Goal: Transaction & Acquisition: Purchase product/service

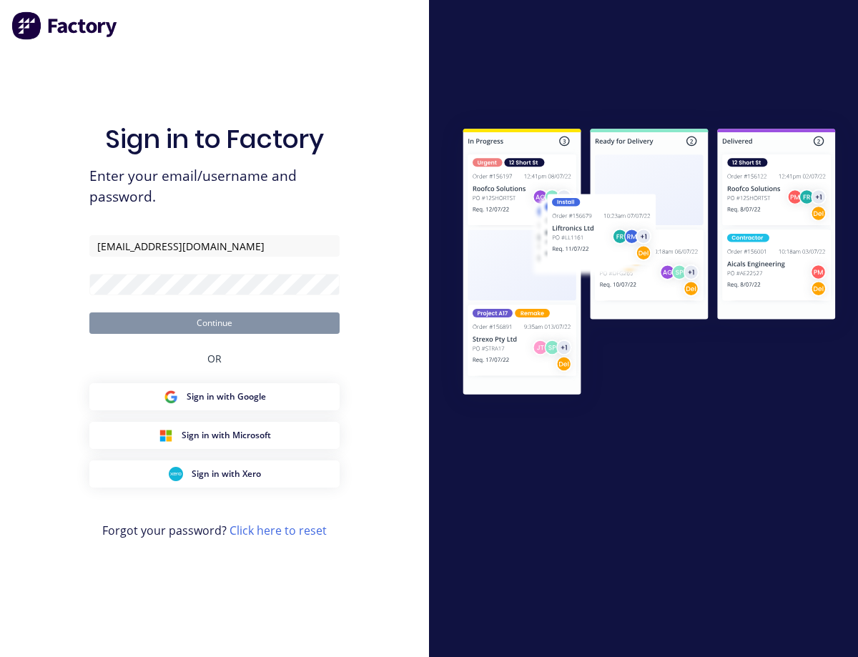
type input "[EMAIL_ADDRESS][DOMAIN_NAME]"
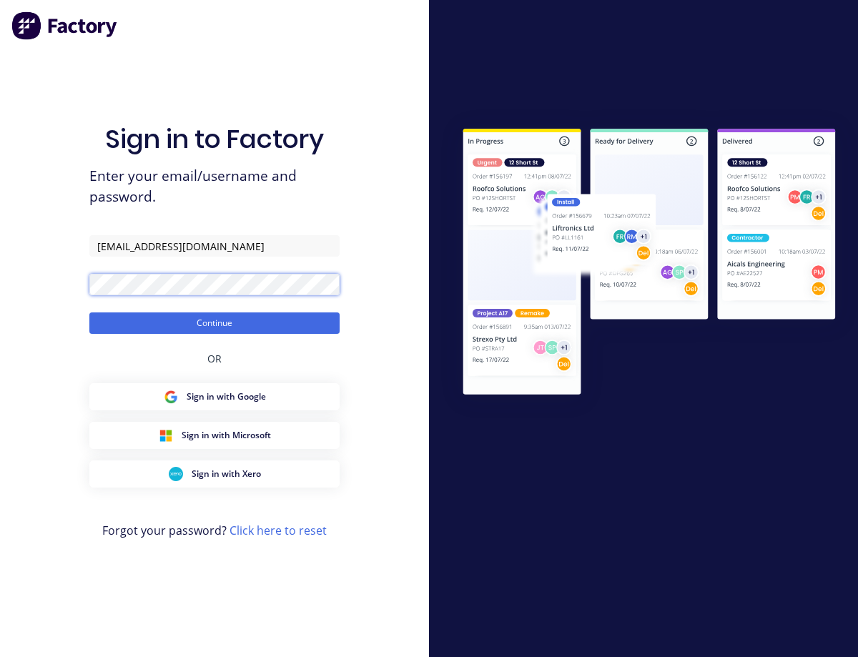
click at [89, 313] on button "Continue" at bounding box center [214, 323] width 250 height 21
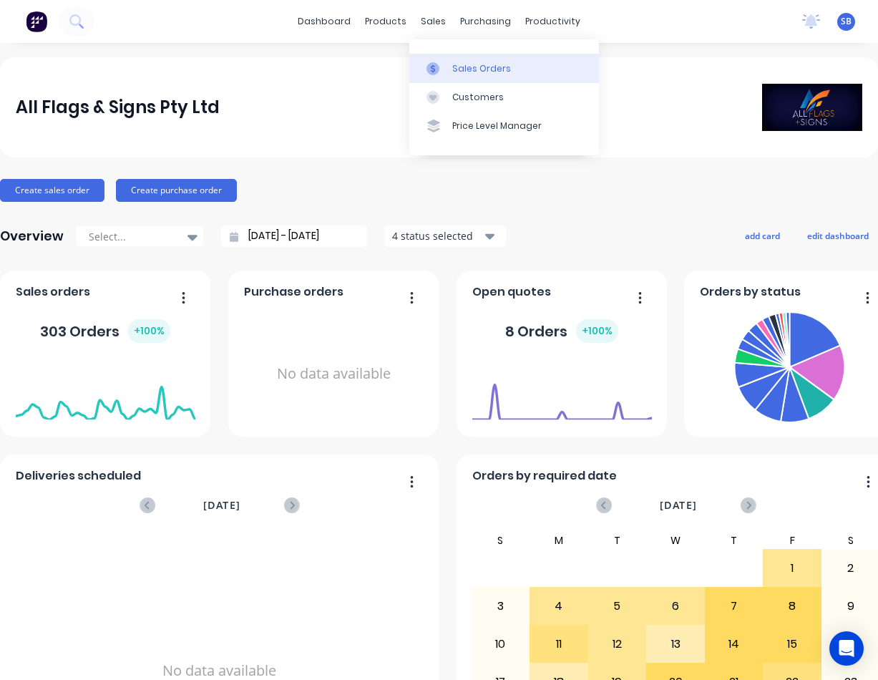
click at [446, 65] on div at bounding box center [436, 68] width 21 height 13
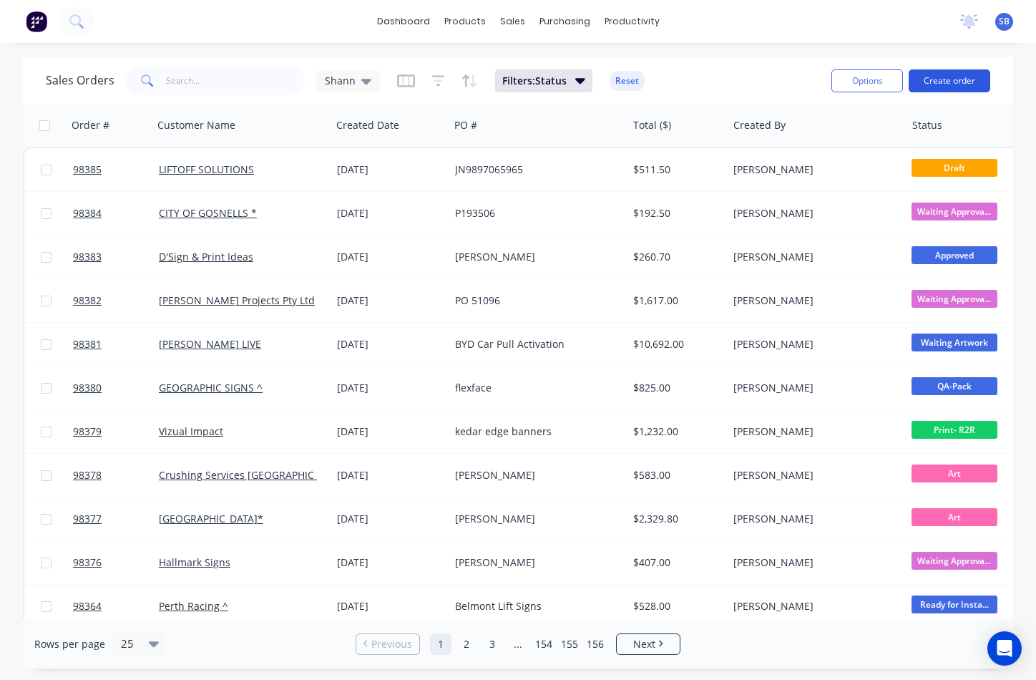
click at [858, 87] on button "Create order" at bounding box center [949, 80] width 82 height 23
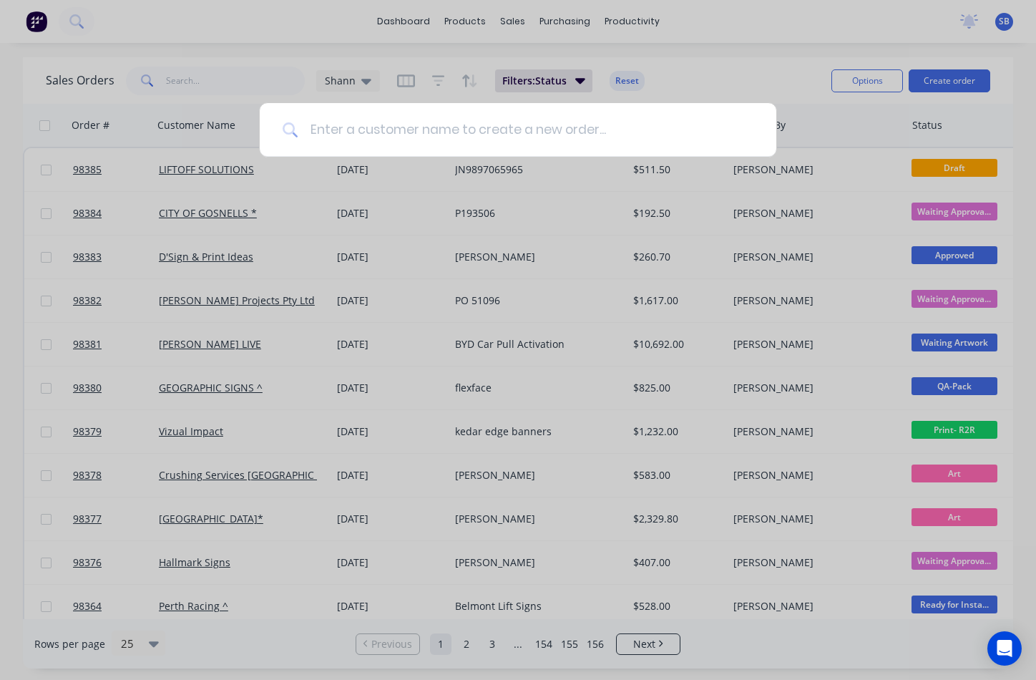
click at [562, 125] on input at bounding box center [525, 130] width 455 height 54
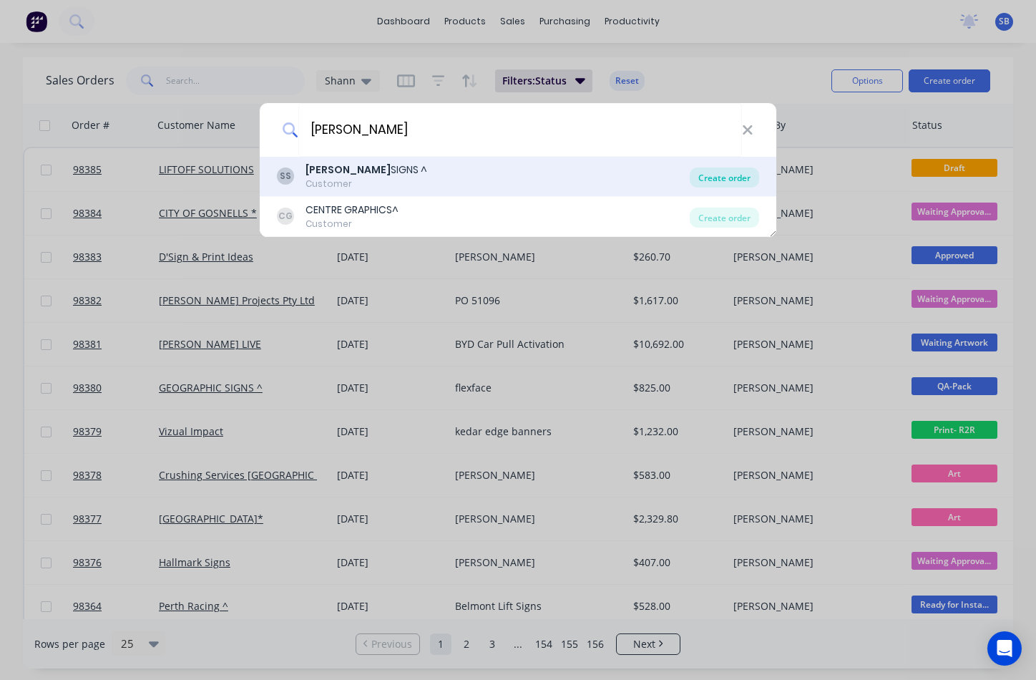
type input "[PERSON_NAME]"
click at [707, 174] on div "Create order" at bounding box center [724, 177] width 69 height 20
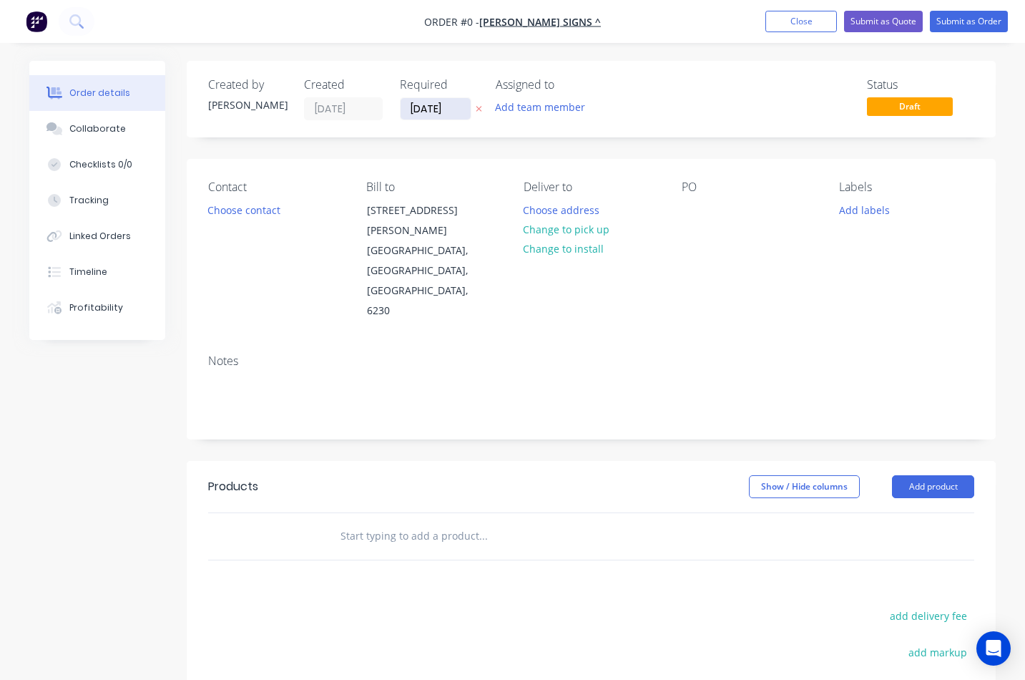
click at [441, 109] on input "[DATE]" at bounding box center [436, 108] width 70 height 21
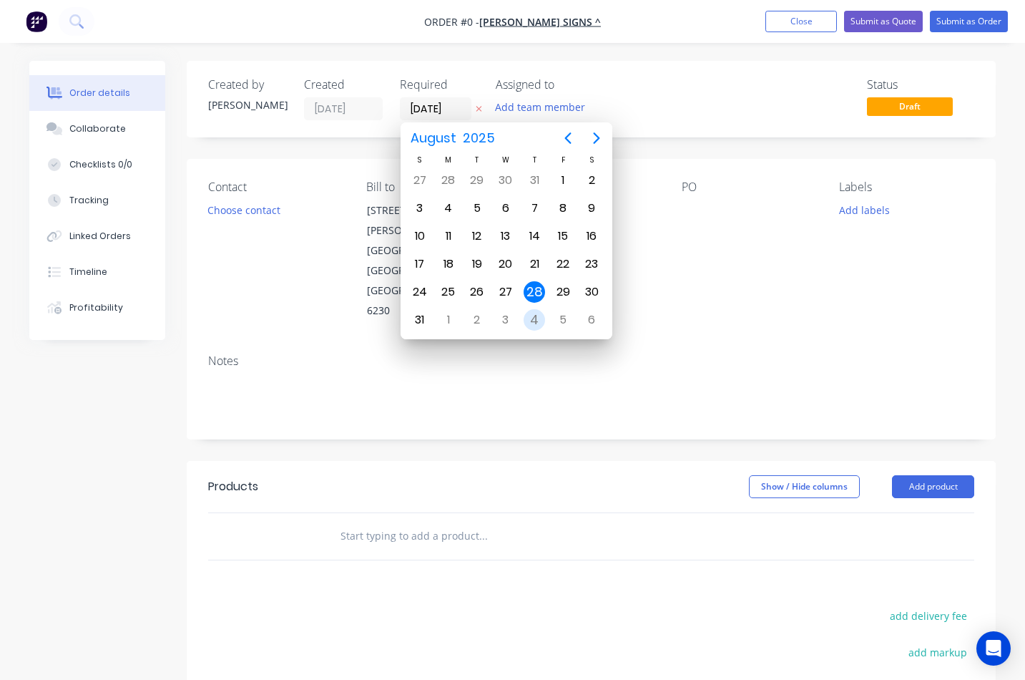
click at [539, 322] on div "4" at bounding box center [534, 319] width 21 height 21
type input "[DATE]"
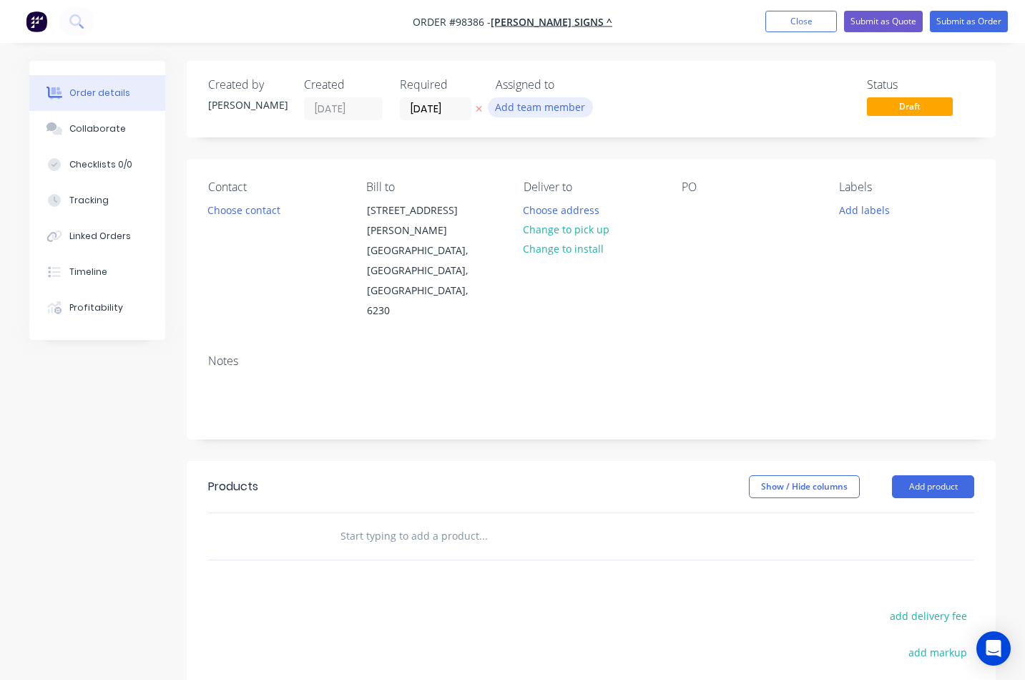
click at [559, 104] on button "Add team member" at bounding box center [540, 106] width 105 height 19
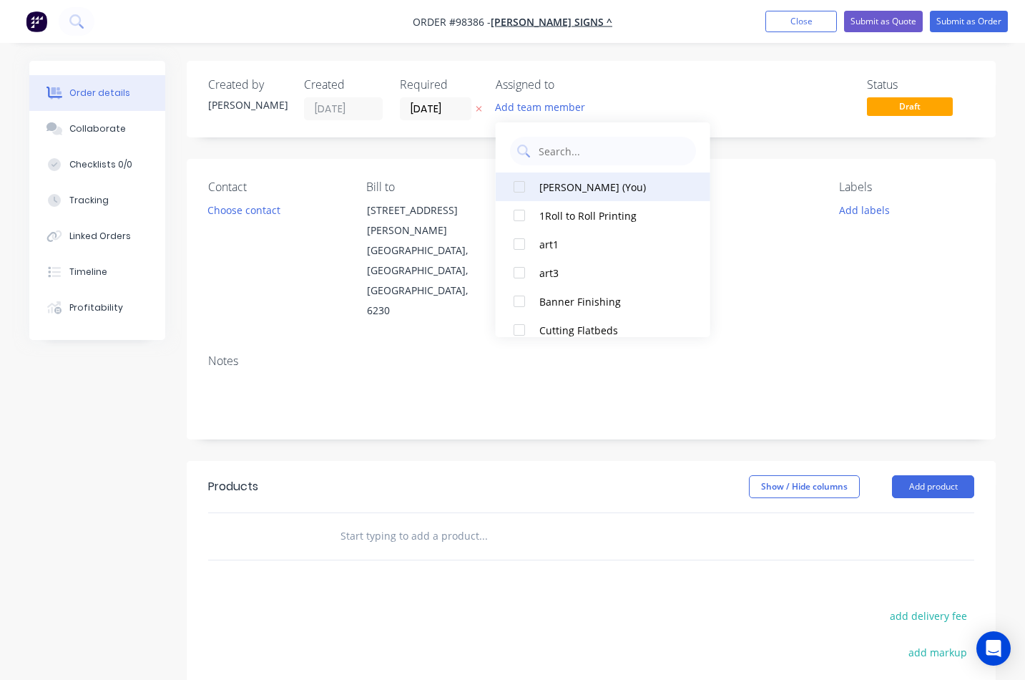
click at [577, 187] on div "[PERSON_NAME] (You)" at bounding box center [610, 187] width 143 height 15
click at [259, 210] on button "Choose contact" at bounding box center [244, 209] width 88 height 19
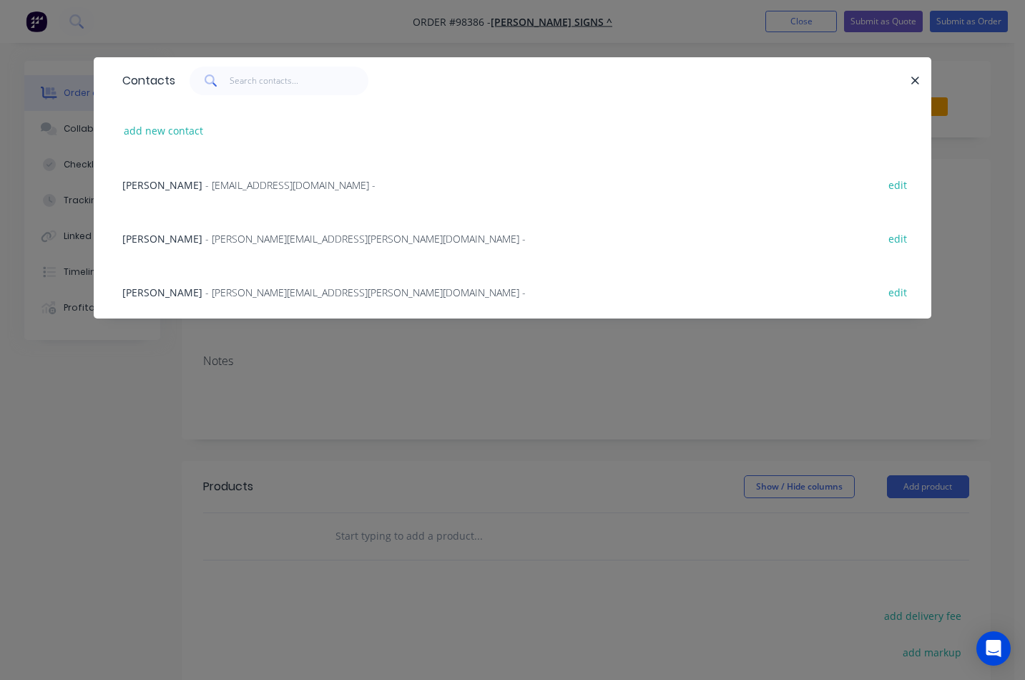
click at [275, 238] on span "- [PERSON_NAME][EMAIL_ADDRESS][PERSON_NAME][DOMAIN_NAME] -" at bounding box center [365, 239] width 320 height 14
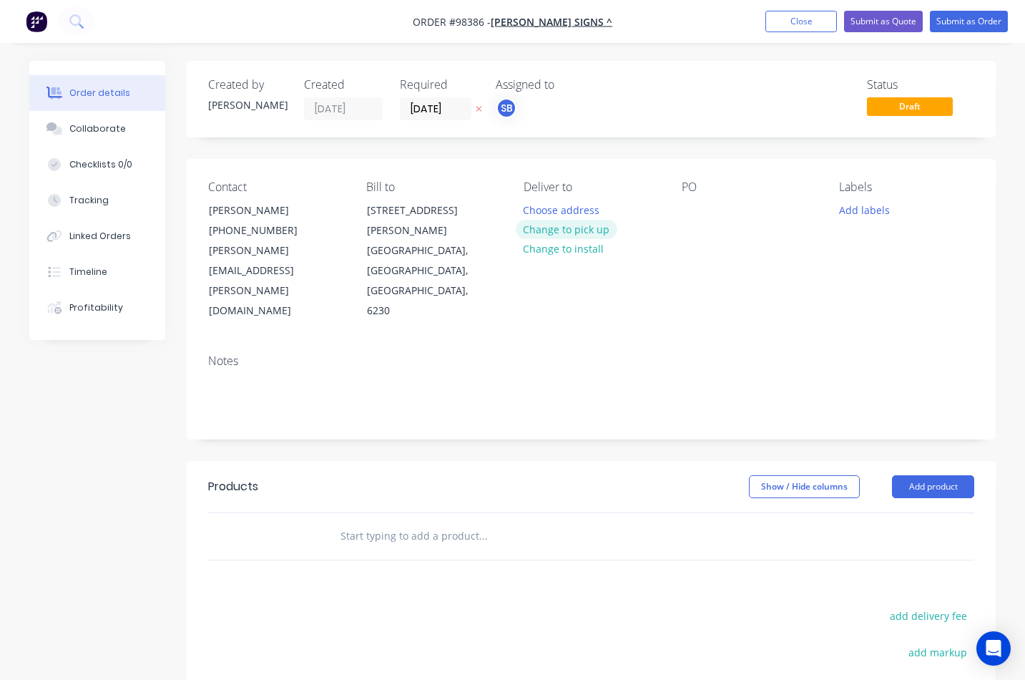
click at [589, 232] on button "Change to pick up" at bounding box center [567, 229] width 102 height 19
click at [539, 206] on div at bounding box center [535, 210] width 23 height 21
paste div
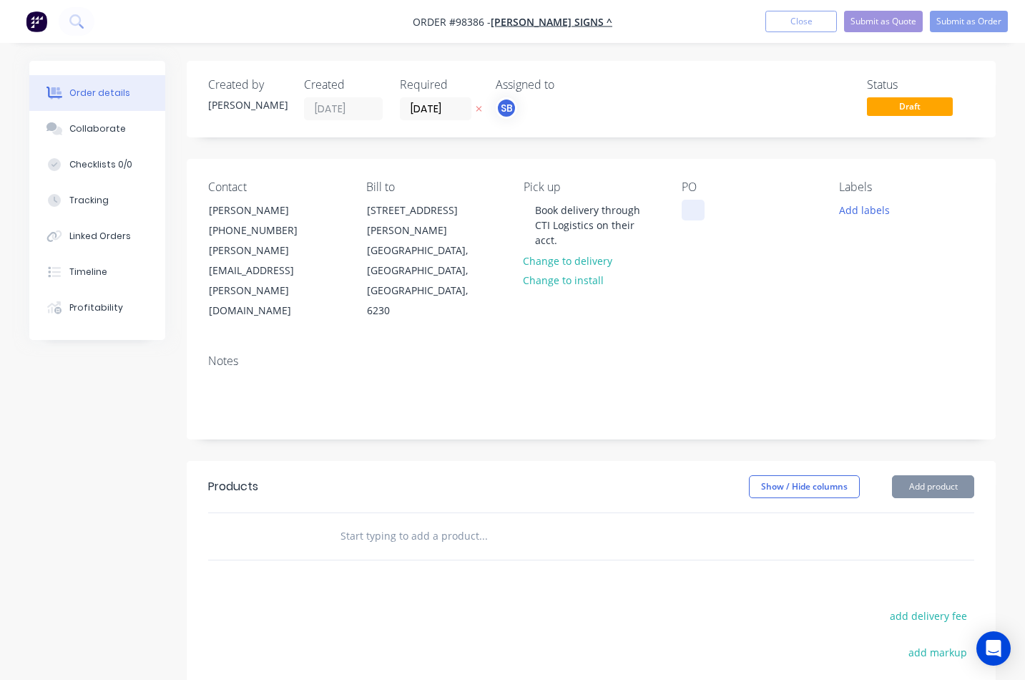
click at [694, 209] on div at bounding box center [693, 210] width 23 height 21
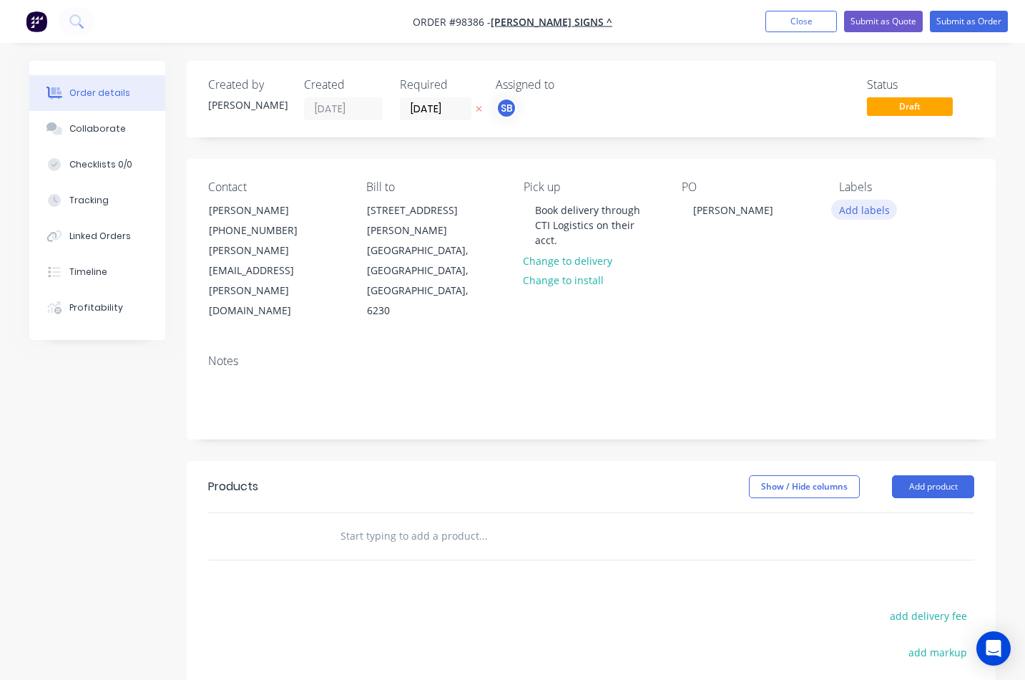
click at [858, 215] on button "Add labels" at bounding box center [864, 209] width 66 height 19
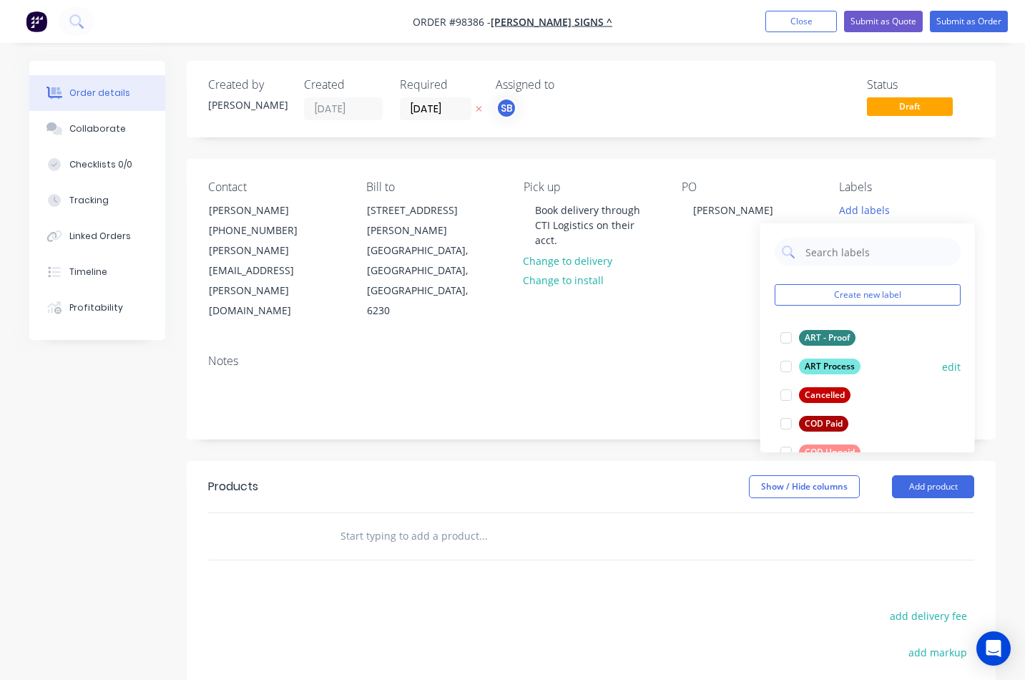
click at [786, 366] on div at bounding box center [786, 366] width 29 height 29
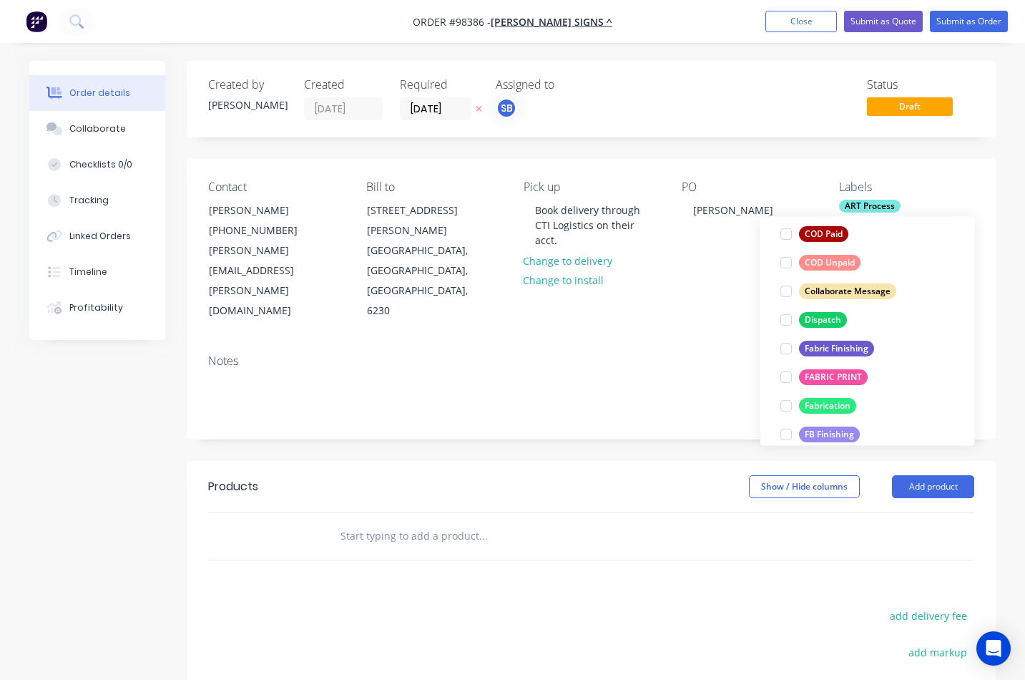
scroll to position [205, 0]
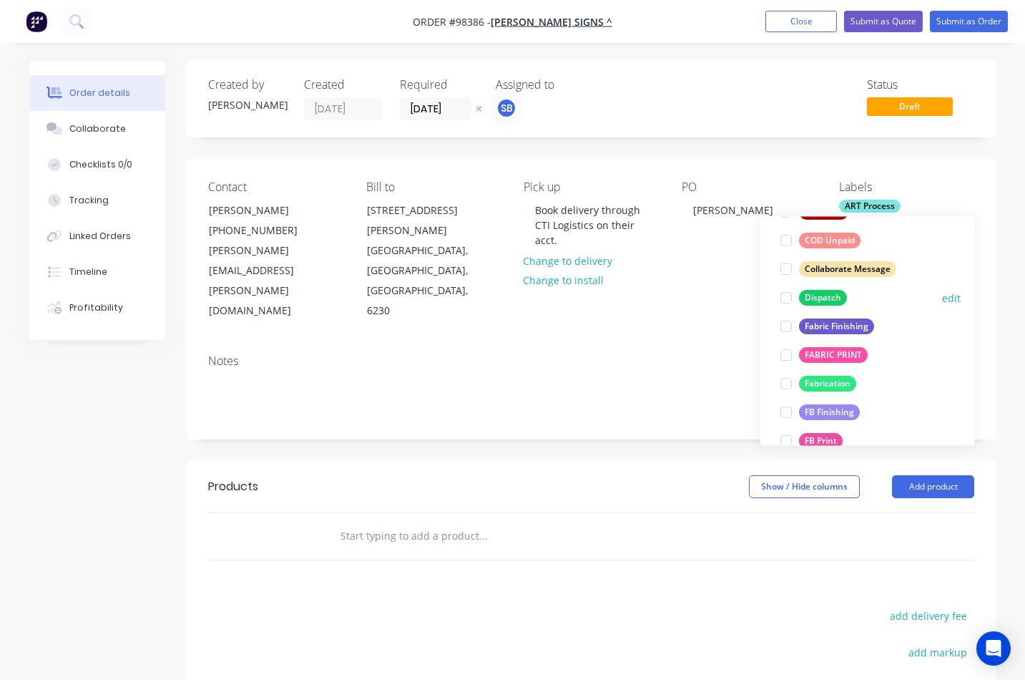
click at [787, 299] on div at bounding box center [786, 297] width 29 height 29
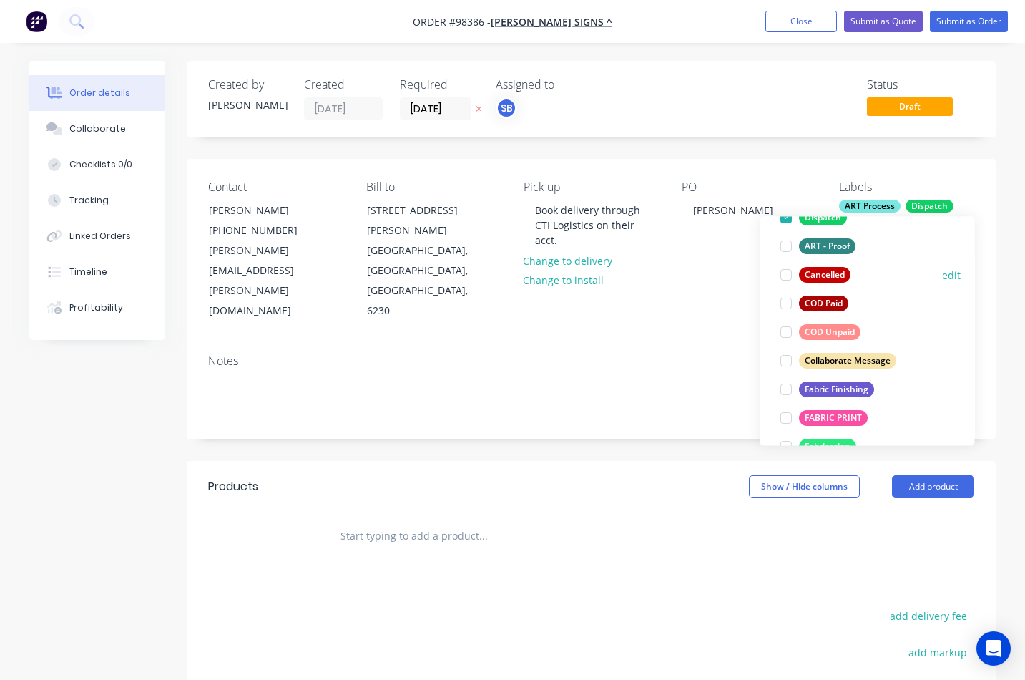
scroll to position [145, 0]
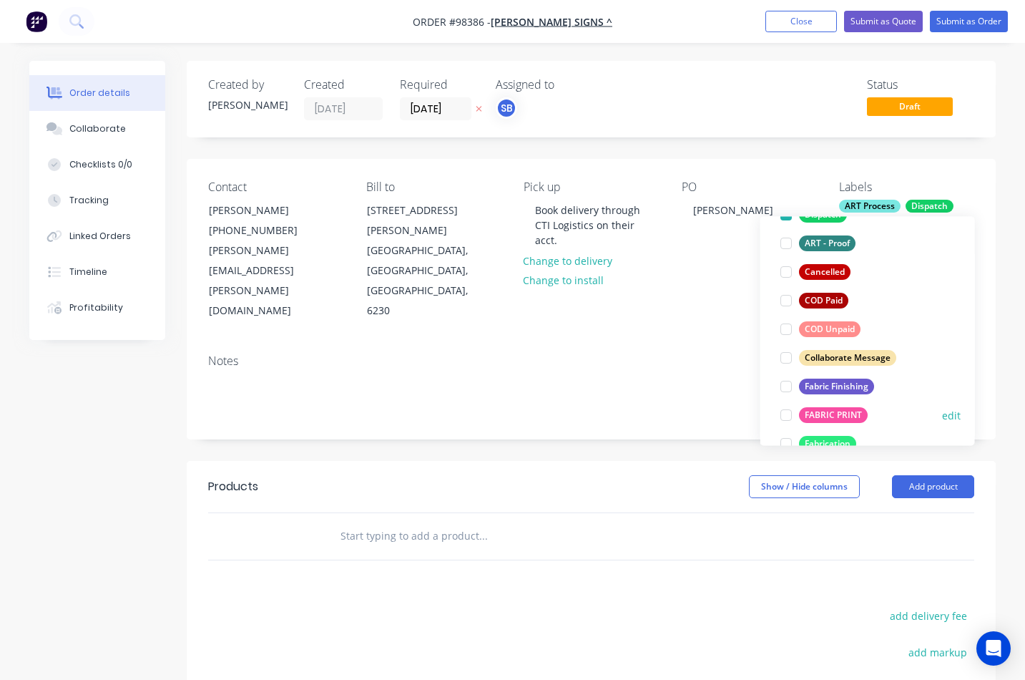
click at [788, 414] on div at bounding box center [786, 415] width 29 height 29
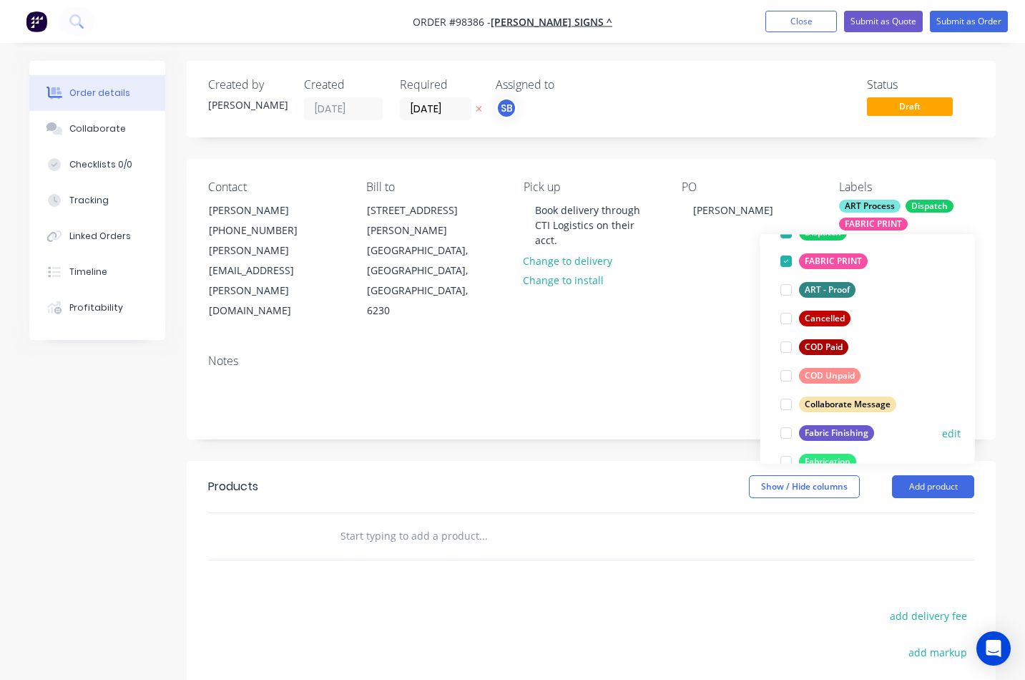
click at [787, 432] on div at bounding box center [786, 432] width 29 height 29
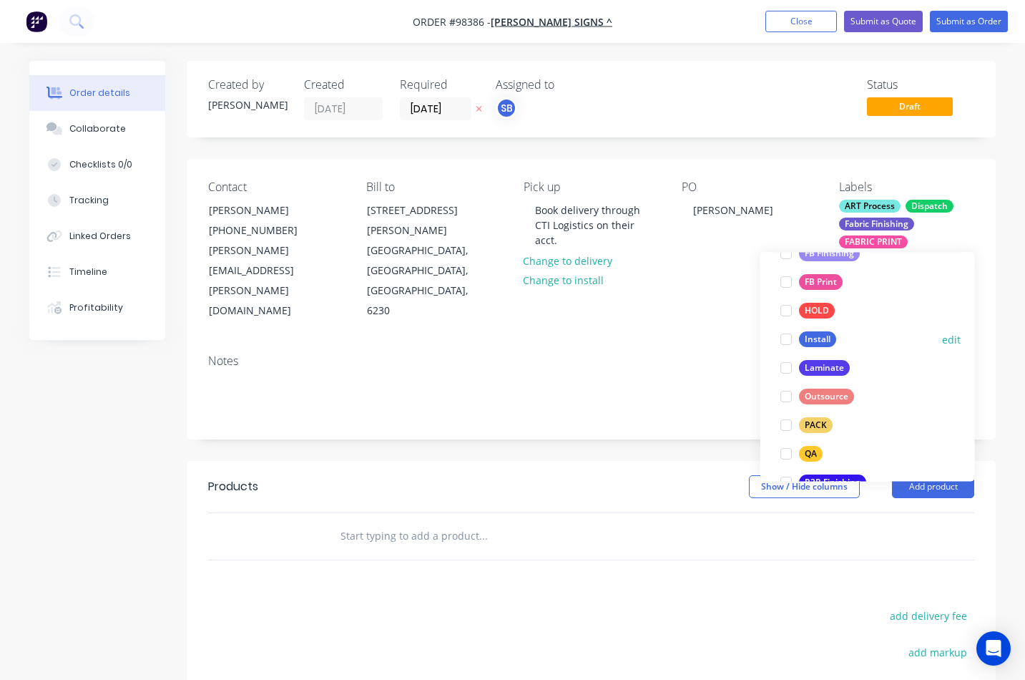
scroll to position [431, 0]
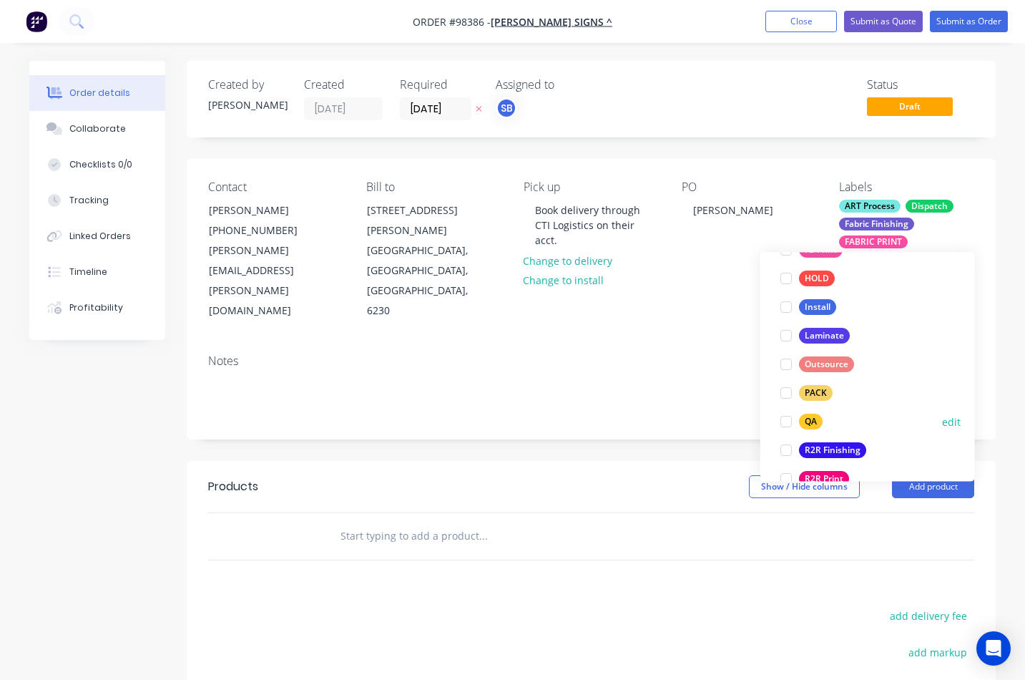
click at [787, 423] on div at bounding box center [786, 422] width 29 height 29
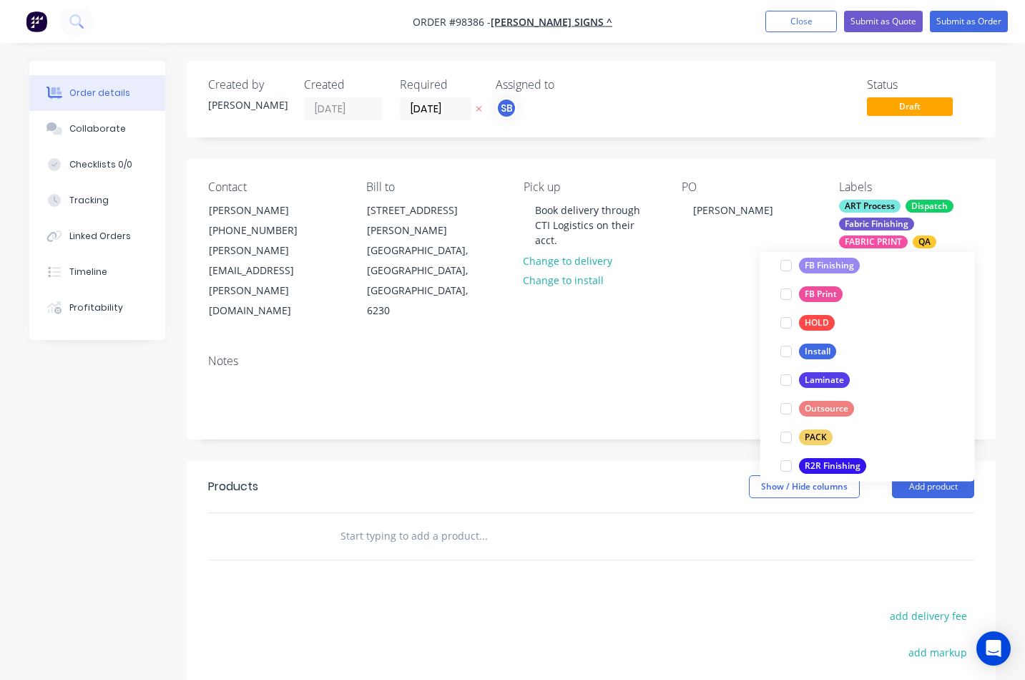
scroll to position [440, 0]
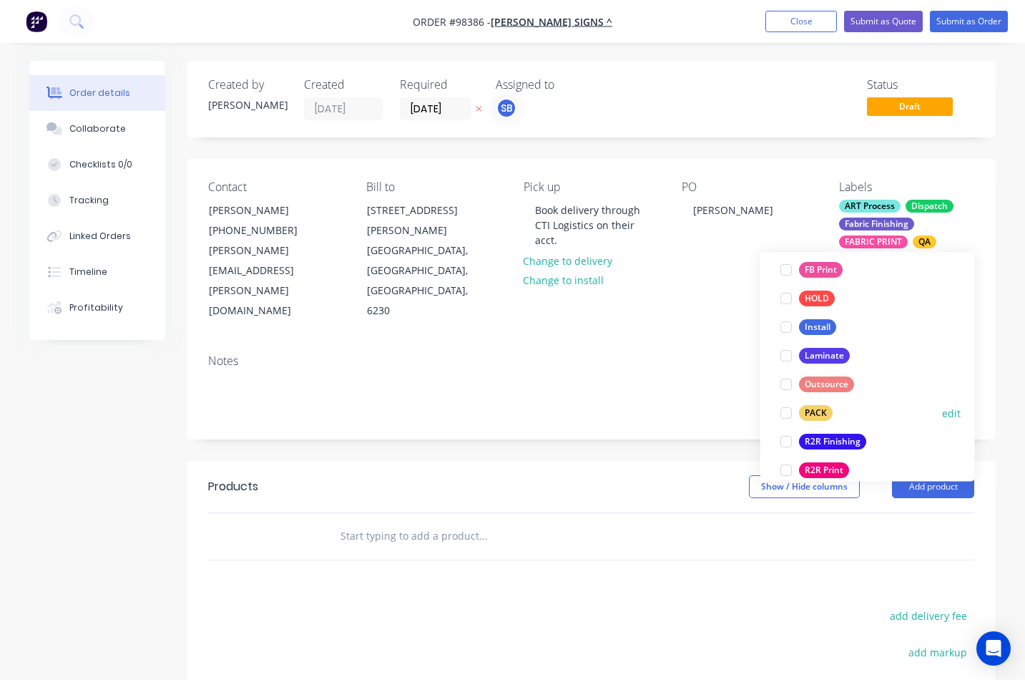
click at [787, 416] on div at bounding box center [786, 413] width 29 height 29
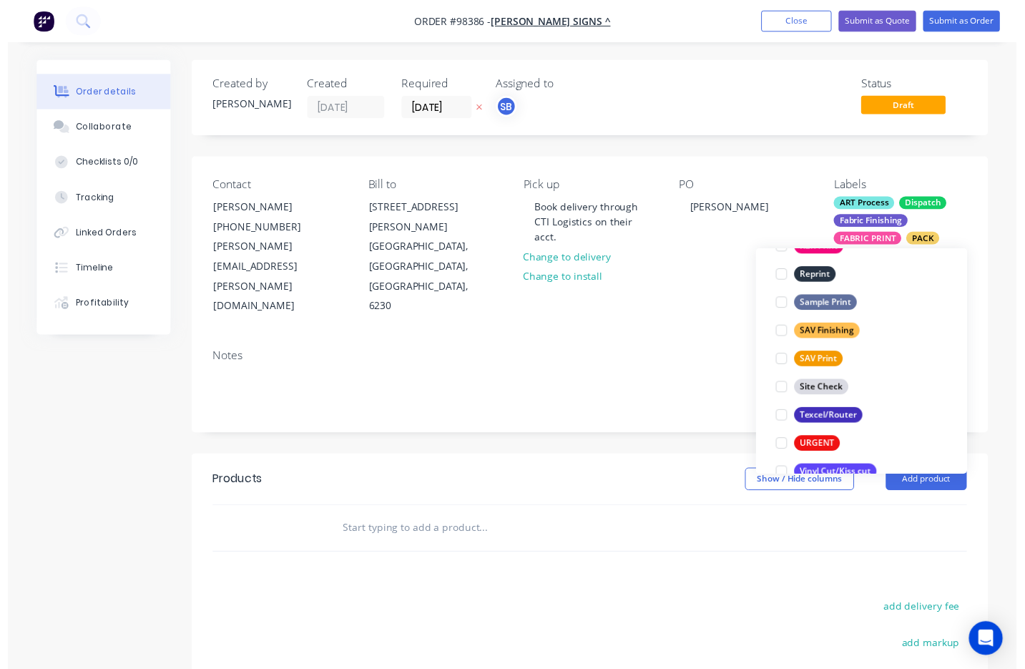
scroll to position [687, 0]
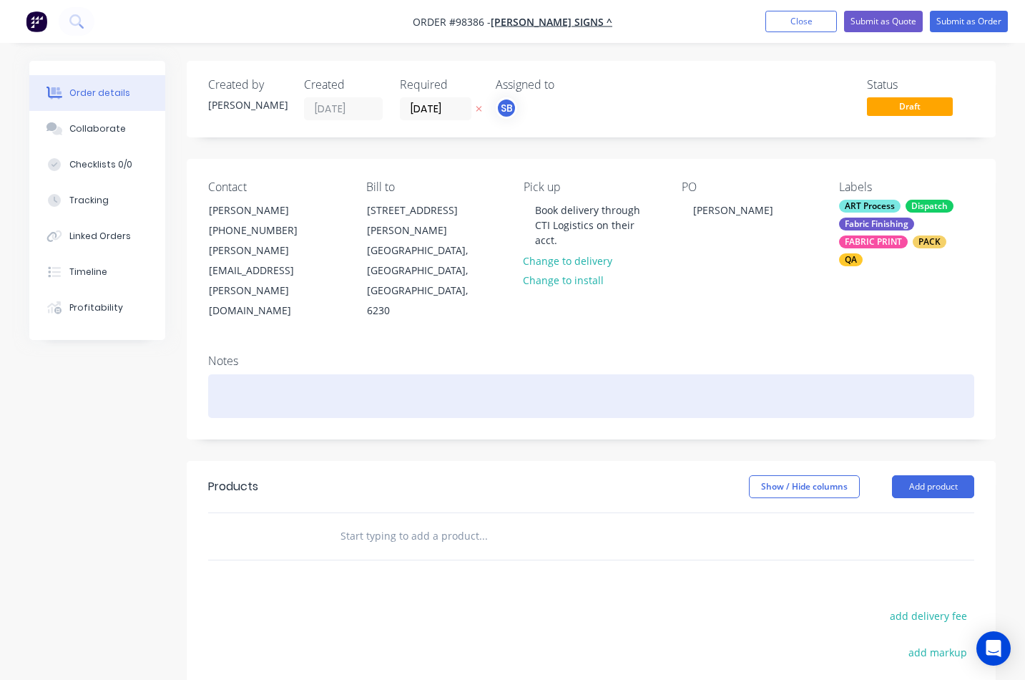
click at [451, 374] on div at bounding box center [591, 396] width 766 height 44
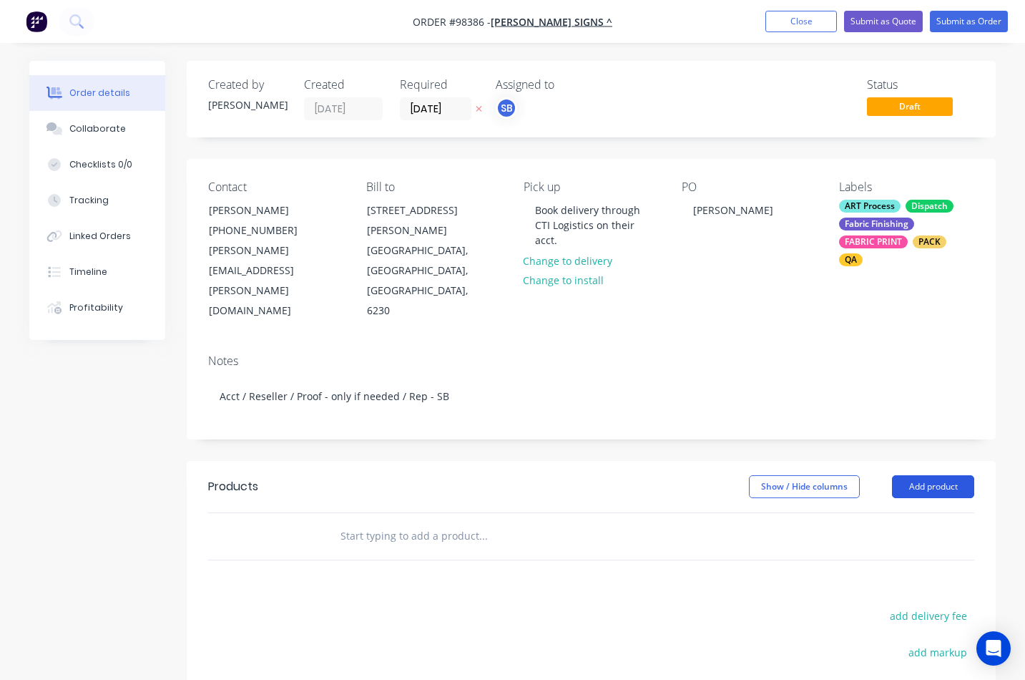
click at [858, 475] on button "Add product" at bounding box center [933, 486] width 82 height 23
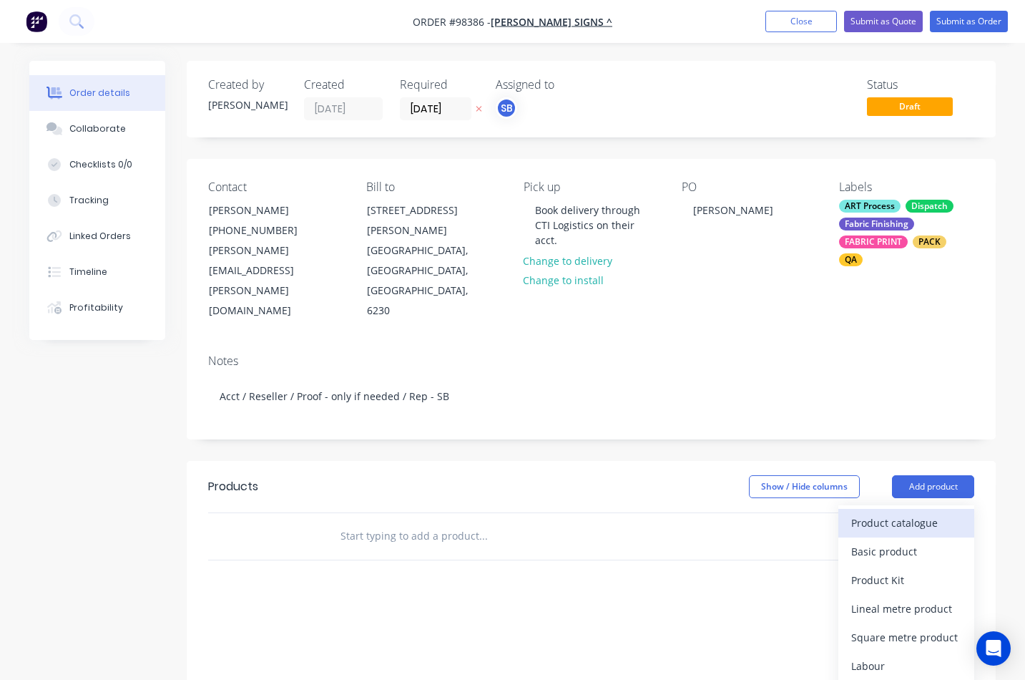
click at [858, 512] on div "Product catalogue" at bounding box center [906, 522] width 110 height 21
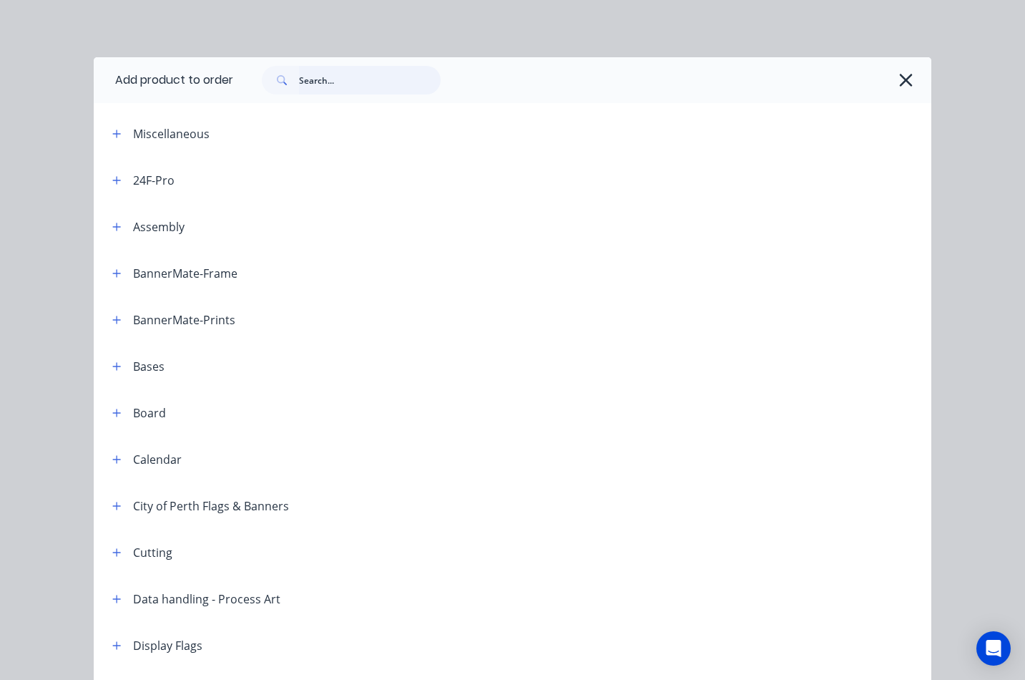
click at [340, 84] on input "text" at bounding box center [370, 80] width 142 height 29
type input "TEARDROP"
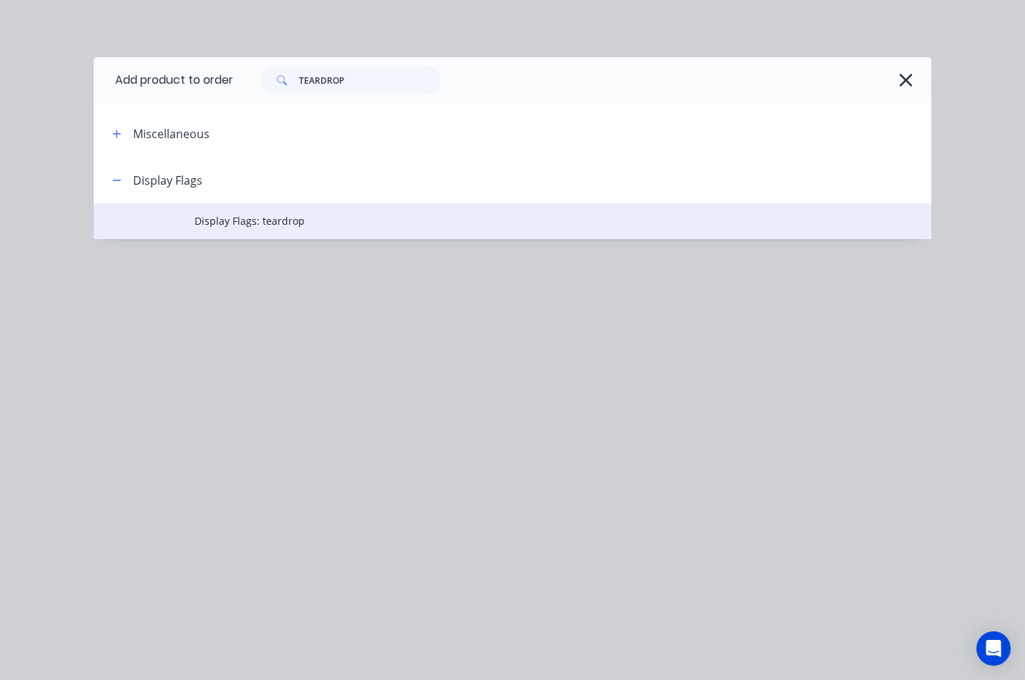
click at [284, 230] on td "Display Flags: teardrop" at bounding box center [563, 221] width 737 height 36
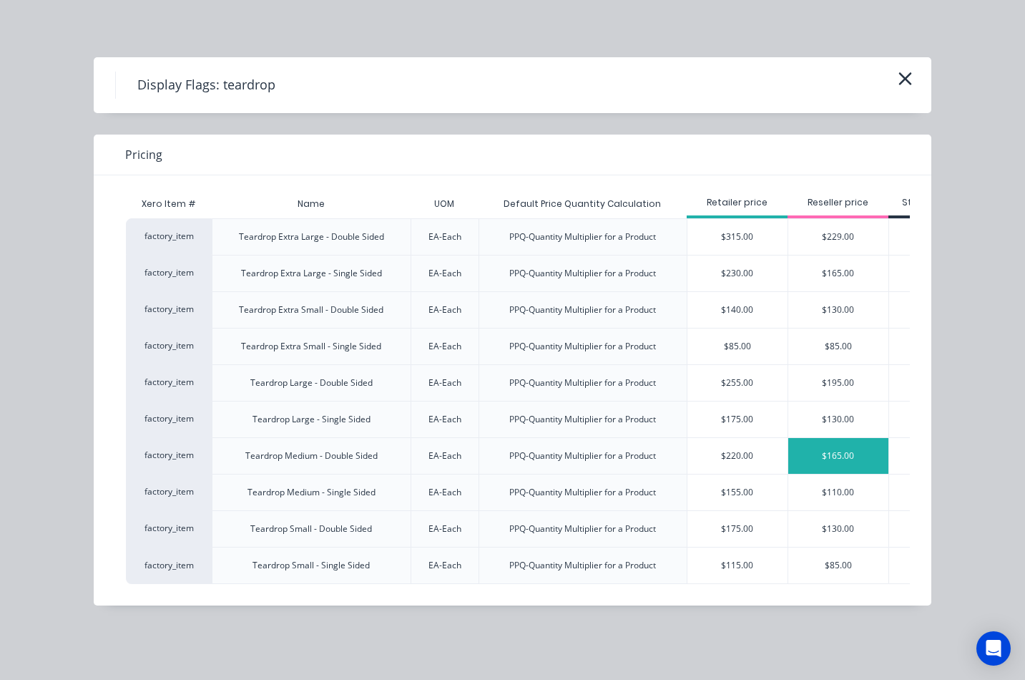
click at [858, 454] on div "$165.00" at bounding box center [838, 456] width 100 height 36
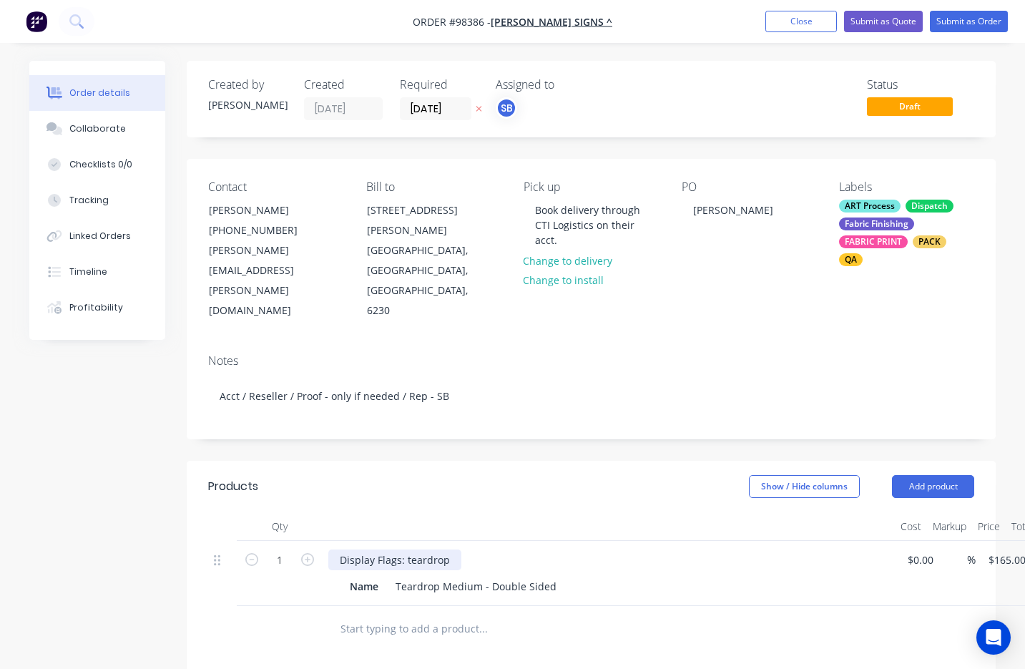
click at [445, 549] on div "Display Flags: teardrop" at bounding box center [394, 559] width 133 height 21
click at [313, 553] on icon "button" at bounding box center [307, 559] width 13 height 13
type input "2"
type input "$330.00"
click at [712, 576] on div "Name Teardrop Medium - Double Sided" at bounding box center [606, 586] width 524 height 21
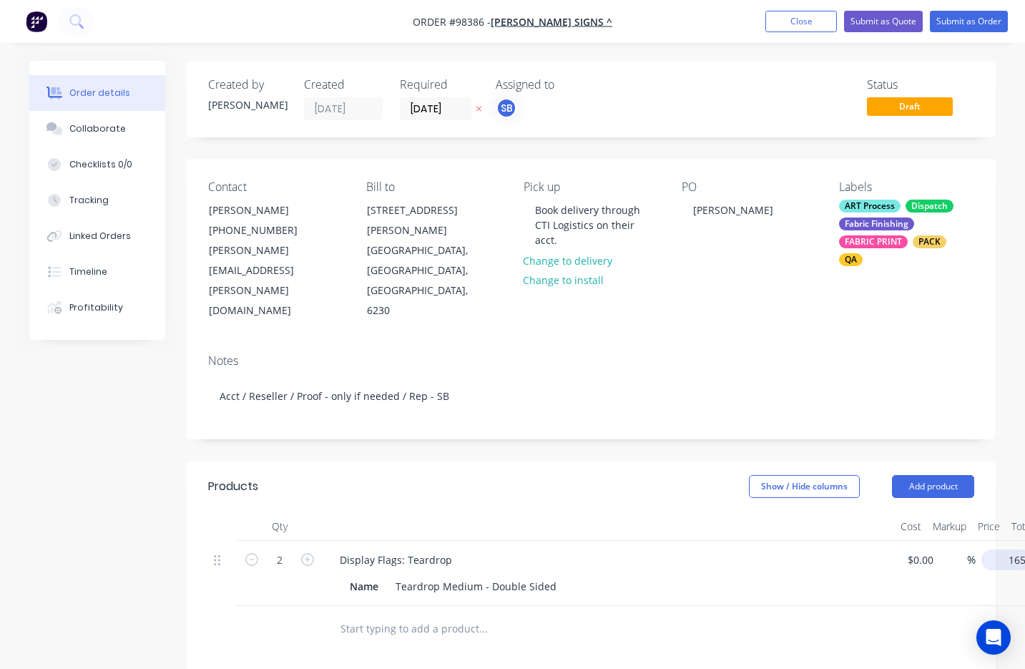
click at [858, 541] on div "2 Display Flags: Teardrop Name Teardrop Medium - Double Sided $0.00 $0.00 % 165…" at bounding box center [591, 573] width 766 height 65
type input "$149.00"
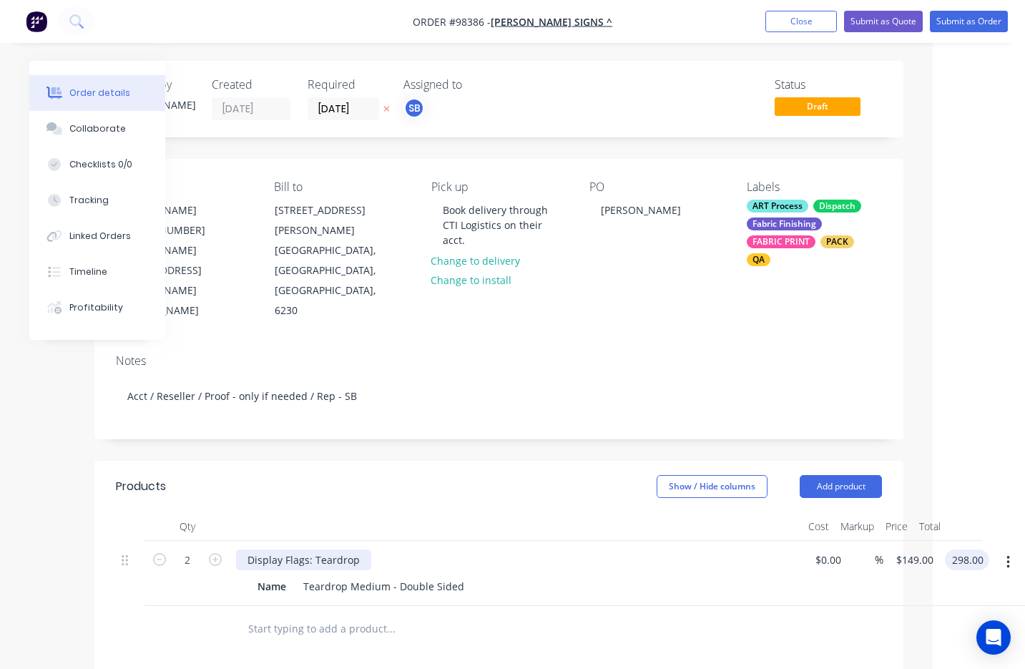
type input "$298.00"
click at [359, 549] on div "Display Flags: Teardrop" at bounding box center [303, 559] width 135 height 21
click at [361, 549] on div "Display Flags: Teardrop" at bounding box center [303, 559] width 135 height 21
click at [461, 576] on div "Teardrop Medium - Double Sided" at bounding box center [384, 586] width 172 height 21
click at [307, 549] on div "Display Flags: Teardrop" at bounding box center [303, 559] width 135 height 21
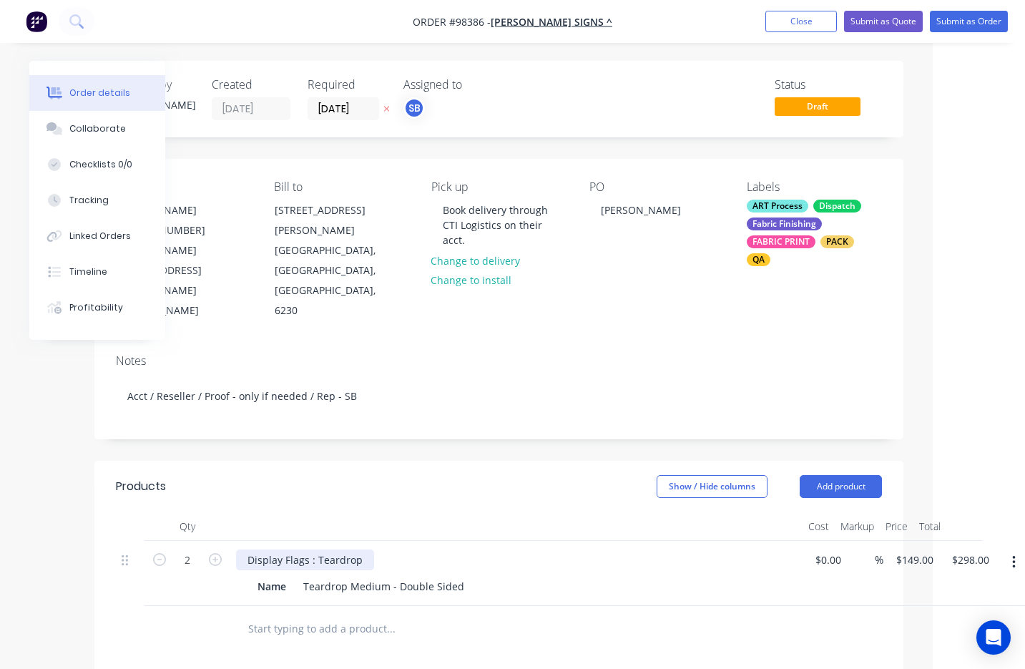
click at [362, 549] on div "Display Flags : Teardrop" at bounding box center [305, 559] width 138 height 21
click at [858, 475] on button "Add product" at bounding box center [841, 486] width 82 height 23
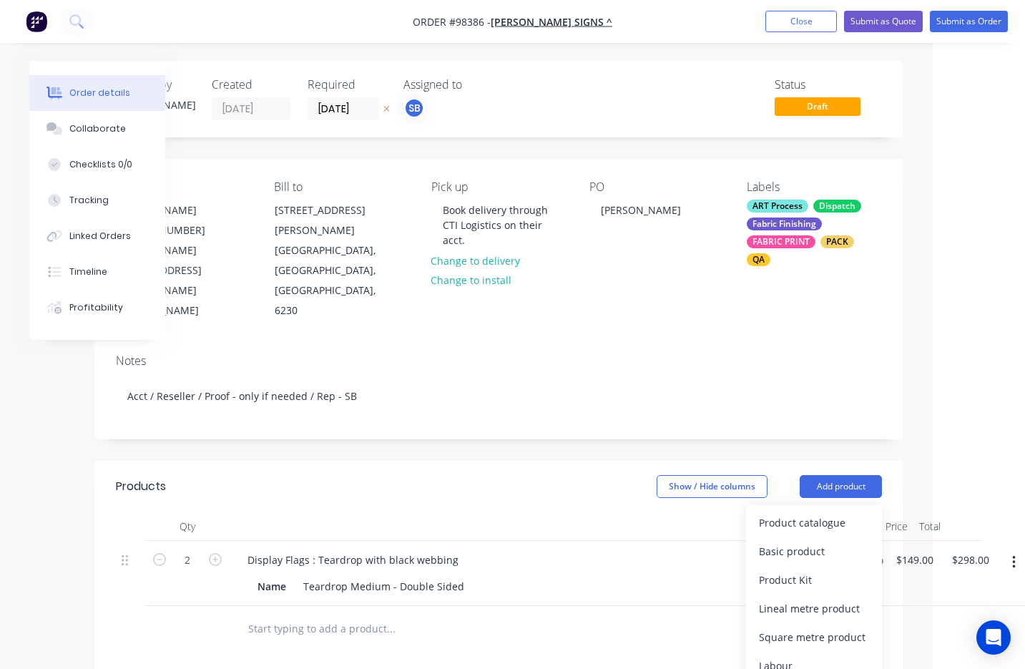
drag, startPoint x: 841, startPoint y: 656, endPoint x: 773, endPoint y: 625, distance: 74.6
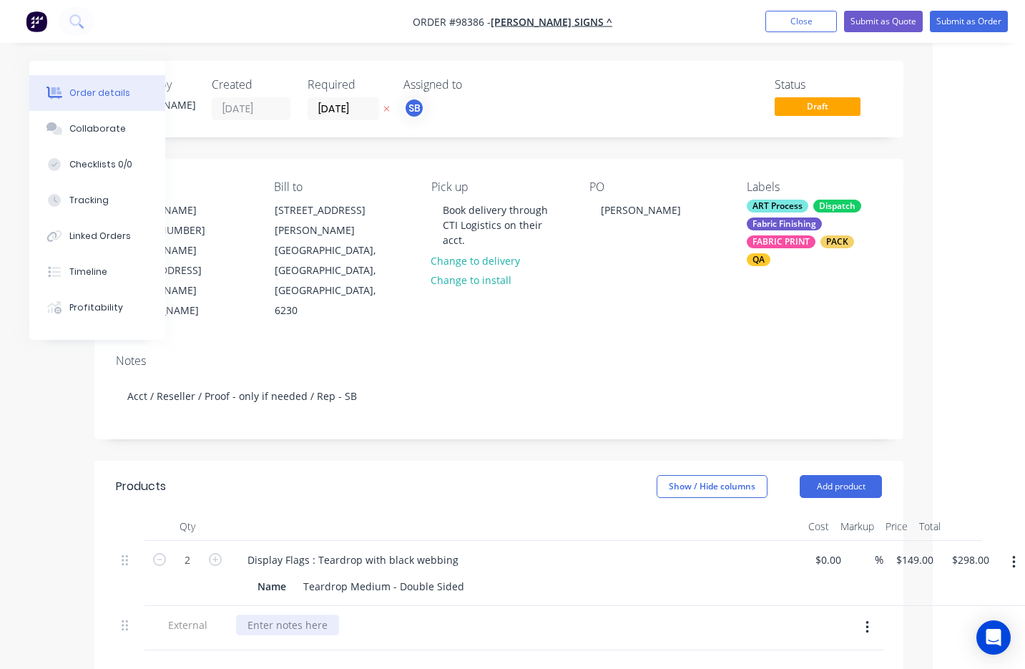
click at [294, 614] on div at bounding box center [287, 624] width 103 height 21
paste div
click at [799, 19] on button "Close" at bounding box center [801, 21] width 72 height 21
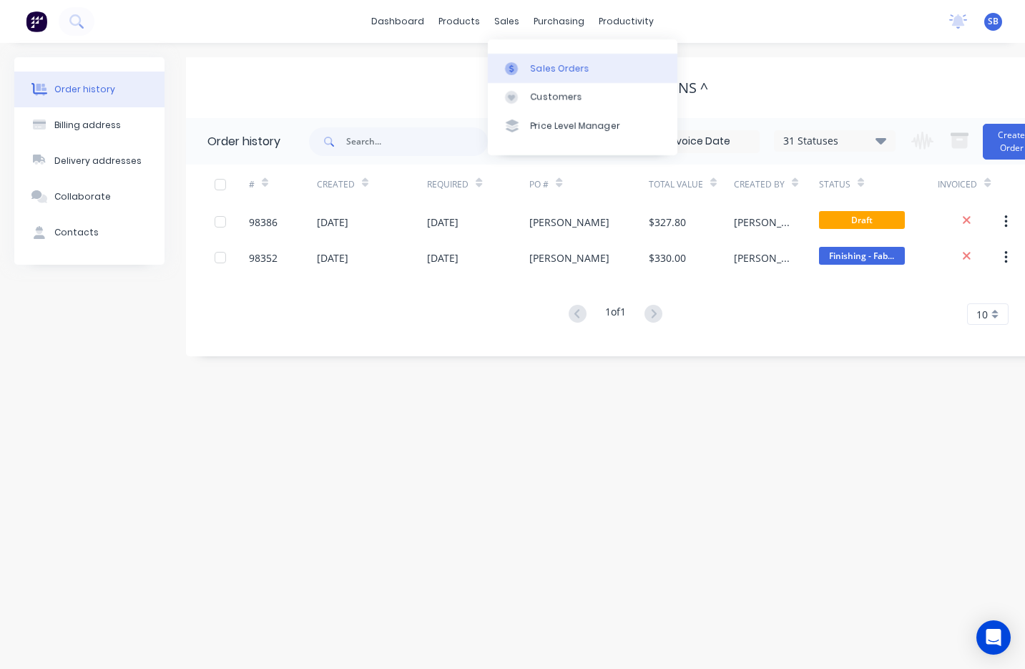
click at [554, 73] on div "Sales Orders" at bounding box center [560, 68] width 59 height 13
